Goal: Information Seeking & Learning: Learn about a topic

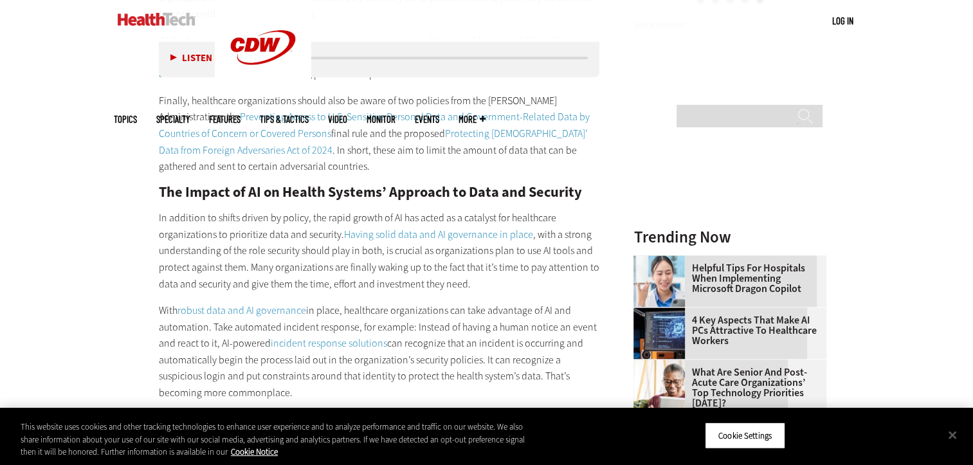
scroll to position [1613, 0]
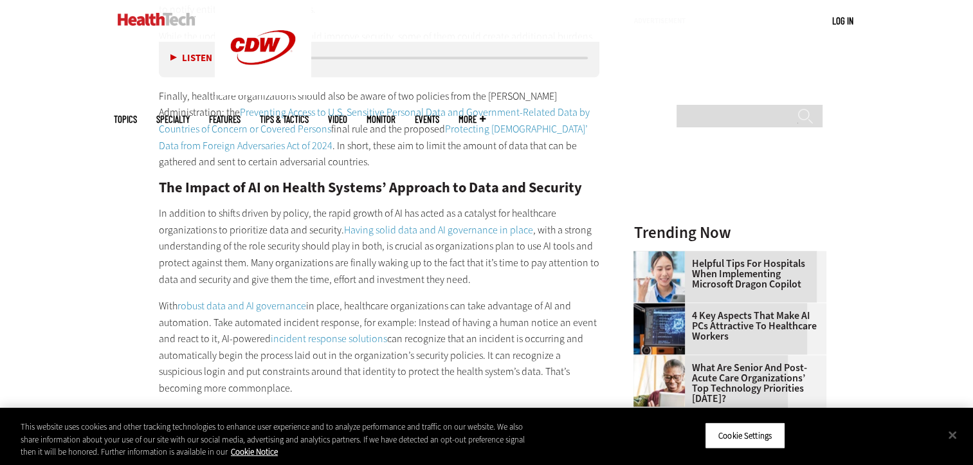
click at [437, 230] on link "Having solid data and AI governance in place" at bounding box center [438, 230] width 189 height 14
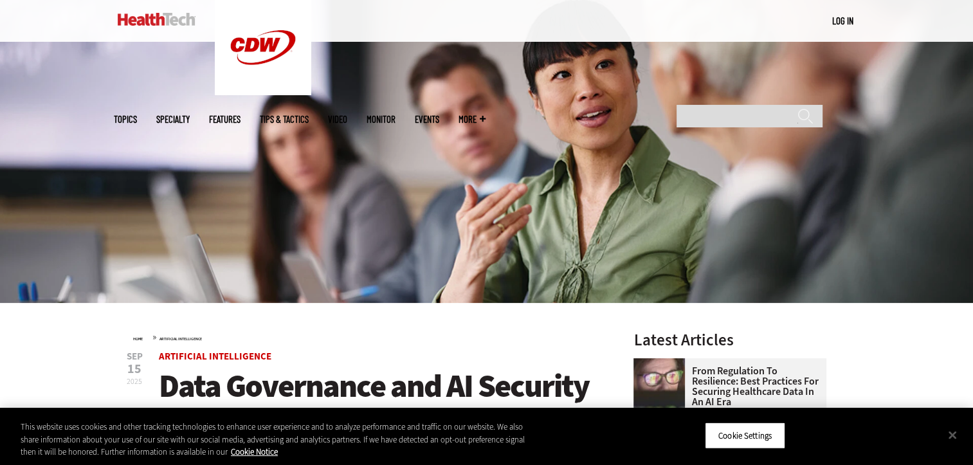
scroll to position [283, 0]
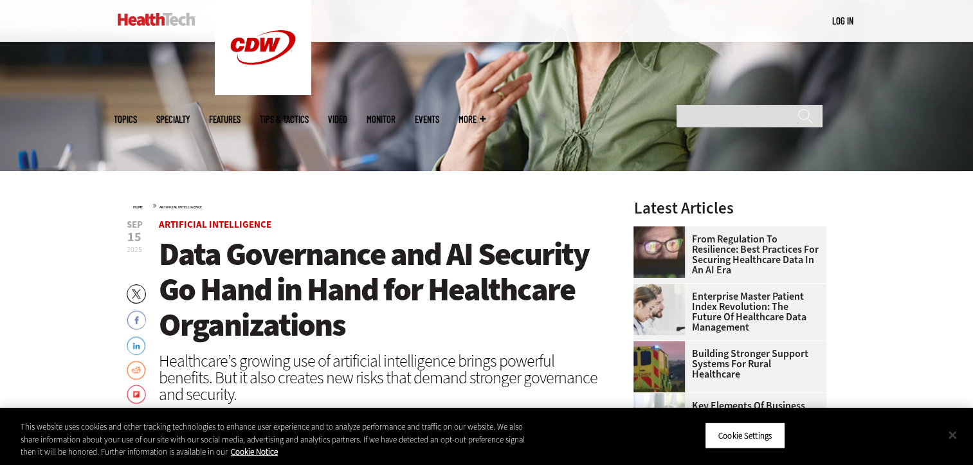
click at [955, 439] on button "Close" at bounding box center [953, 435] width 28 height 28
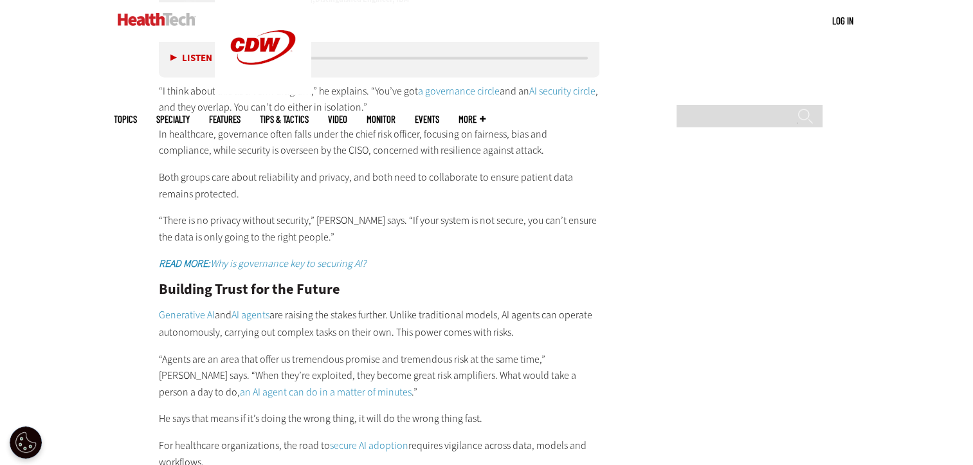
scroll to position [2111, 0]
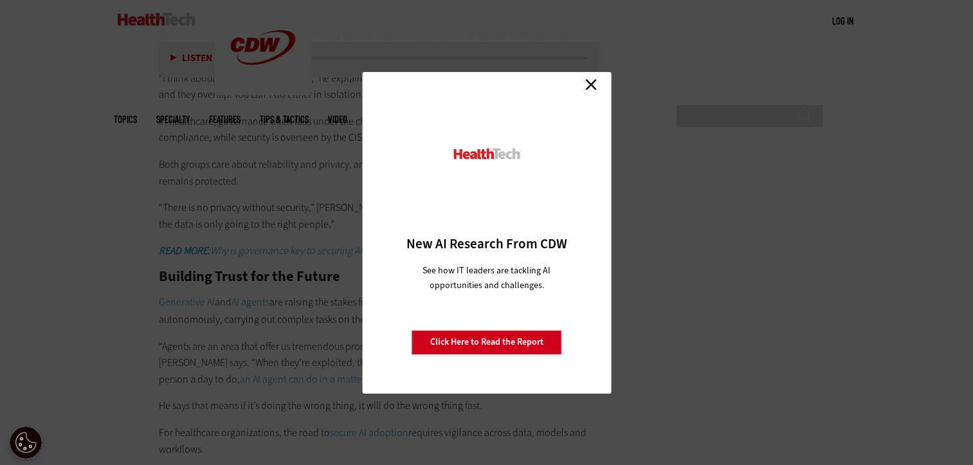
click at [592, 82] on link "Close" at bounding box center [591, 84] width 19 height 19
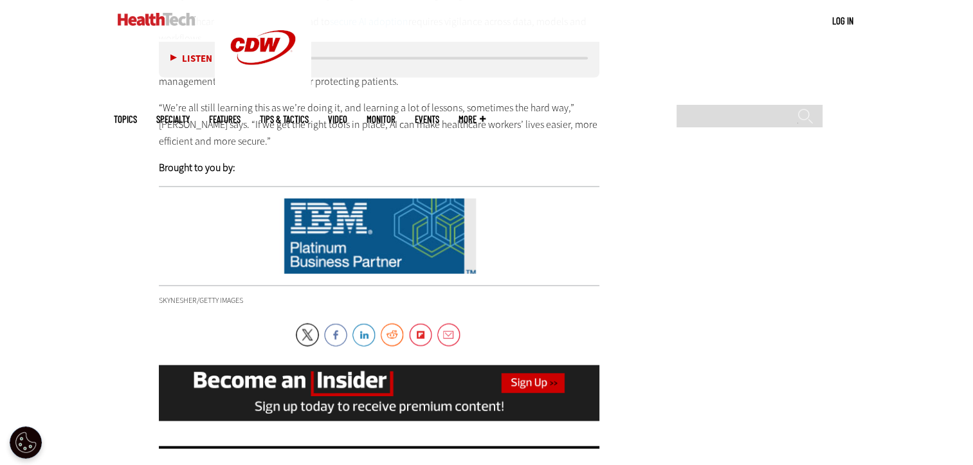
scroll to position [183, 0]
